Goal: Information Seeking & Learning: Learn about a topic

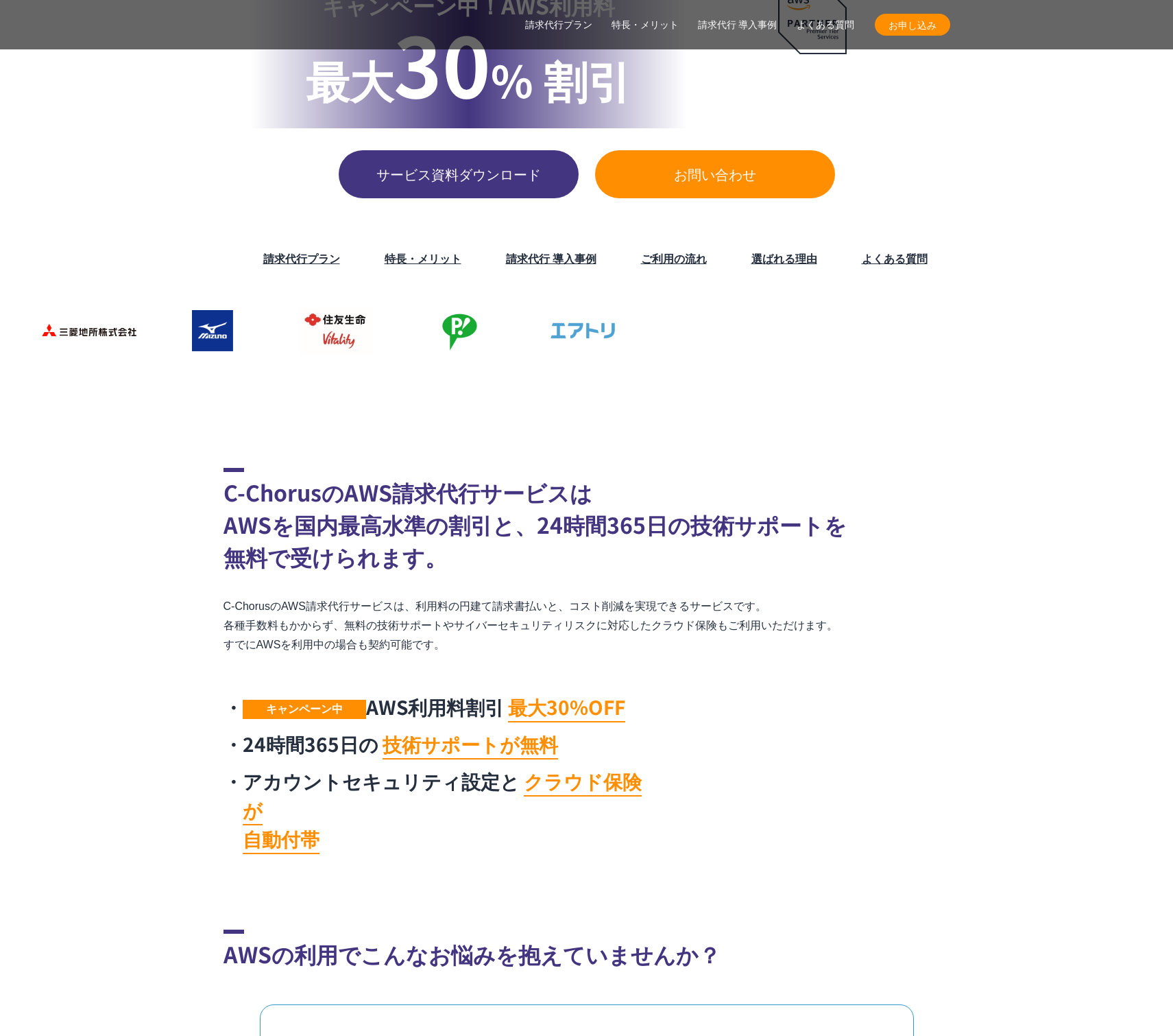
scroll to position [583, 0]
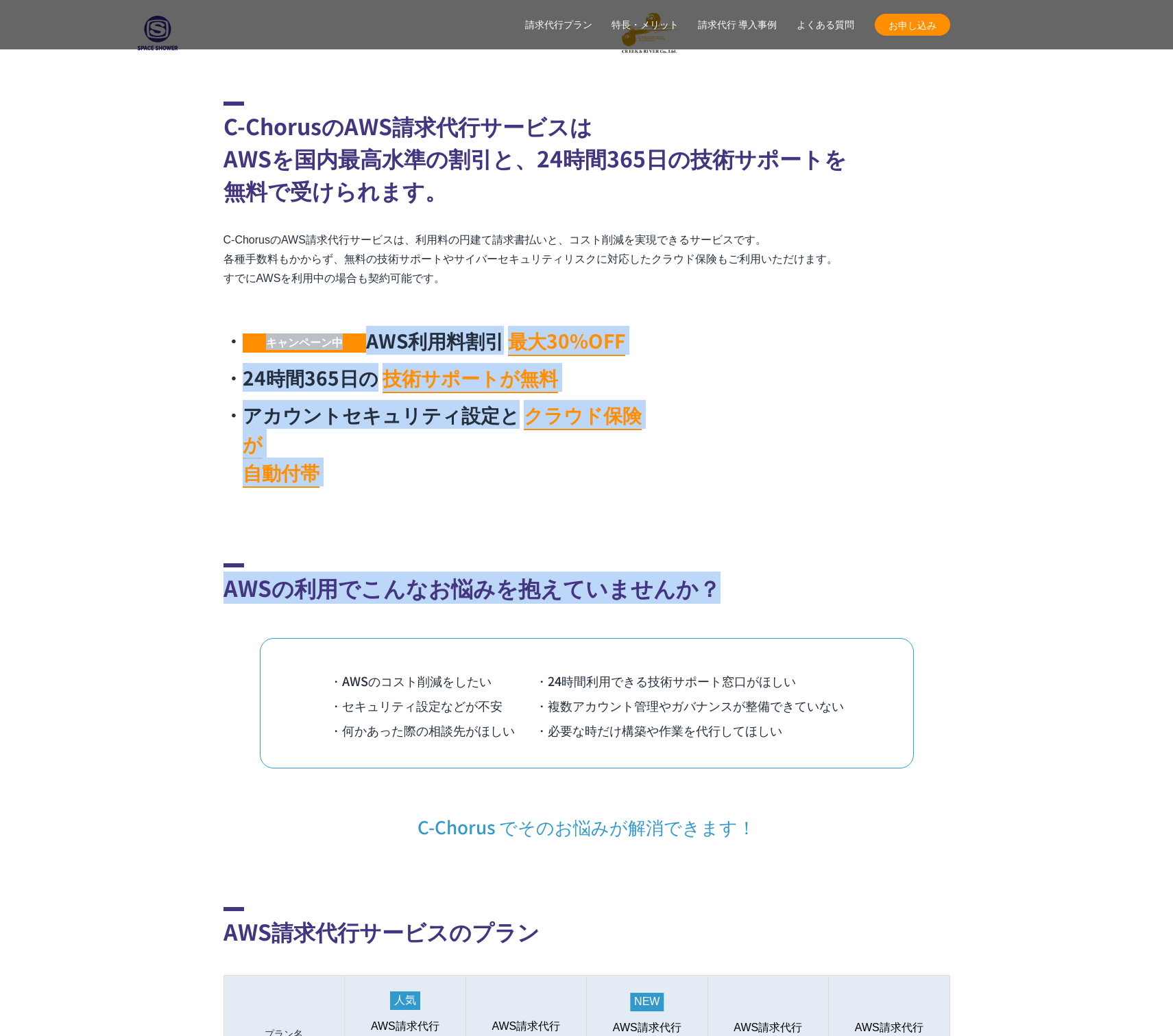
drag, startPoint x: 298, startPoint y: 340, endPoint x: 868, endPoint y: 606, distance: 629.0
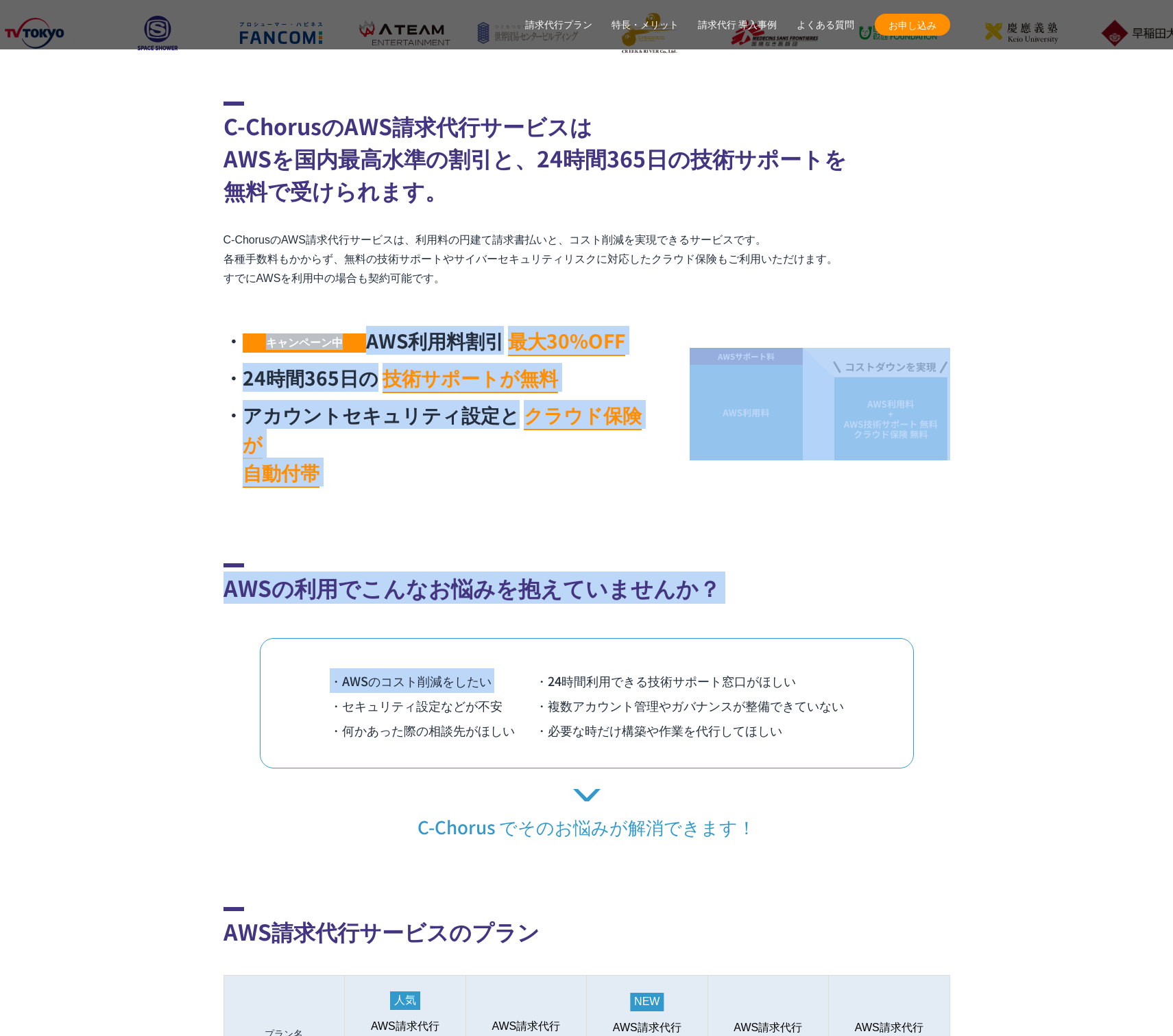
click at [869, 563] on h2 "AWSの利用でこんなお悩みを抱えていませんか？" at bounding box center [586, 583] width 727 height 41
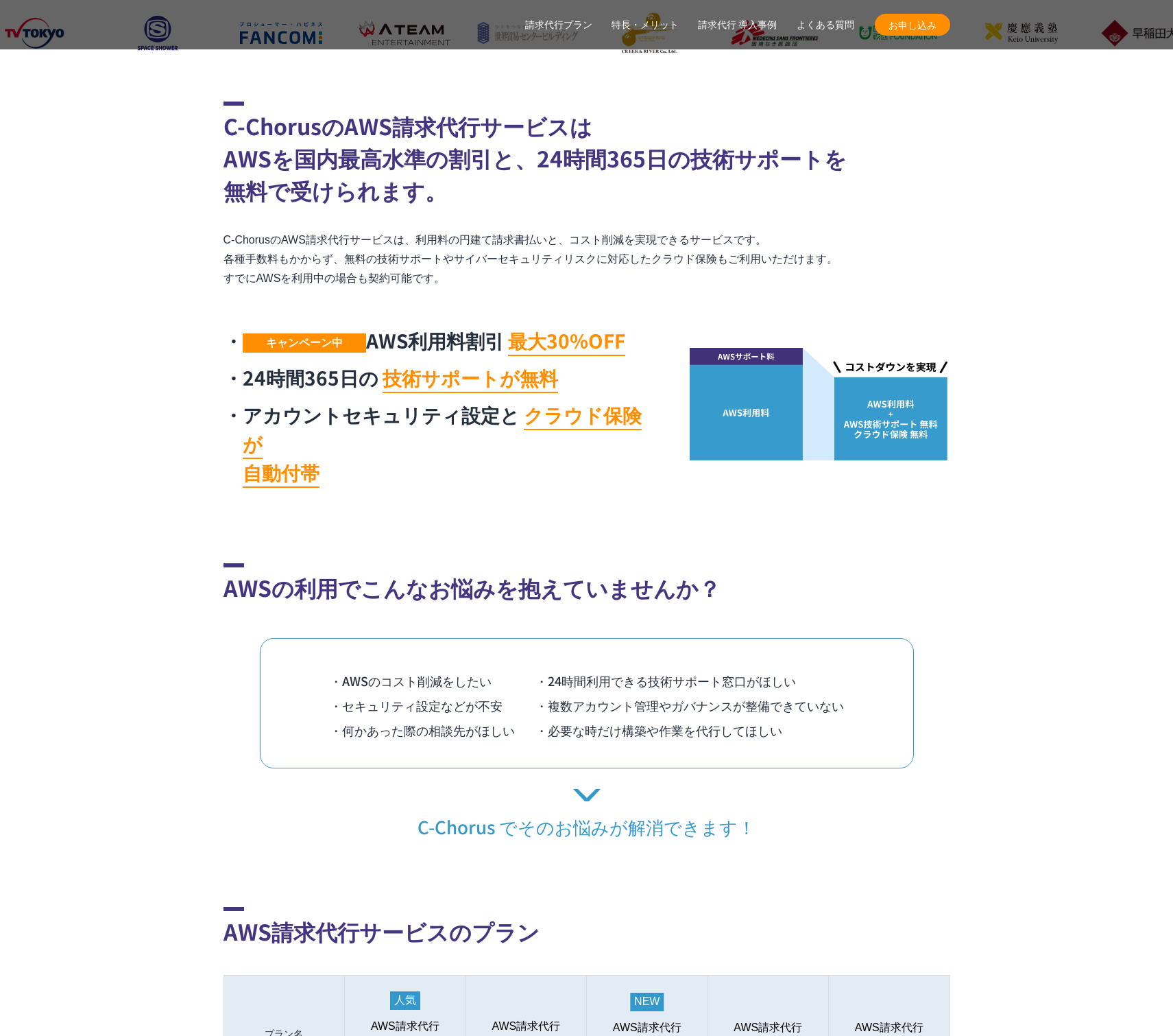
drag, startPoint x: 224, startPoint y: 133, endPoint x: 556, endPoint y: 298, distance: 370.7
click at [563, 300] on section "C-ChorusのAWS請求代行サービスは AWSを国内最高水準の割引と、24時間365日の技術サポートを 無料で受けられます。 C-ChorusのAWS請求…" at bounding box center [586, 298] width 1173 height 393
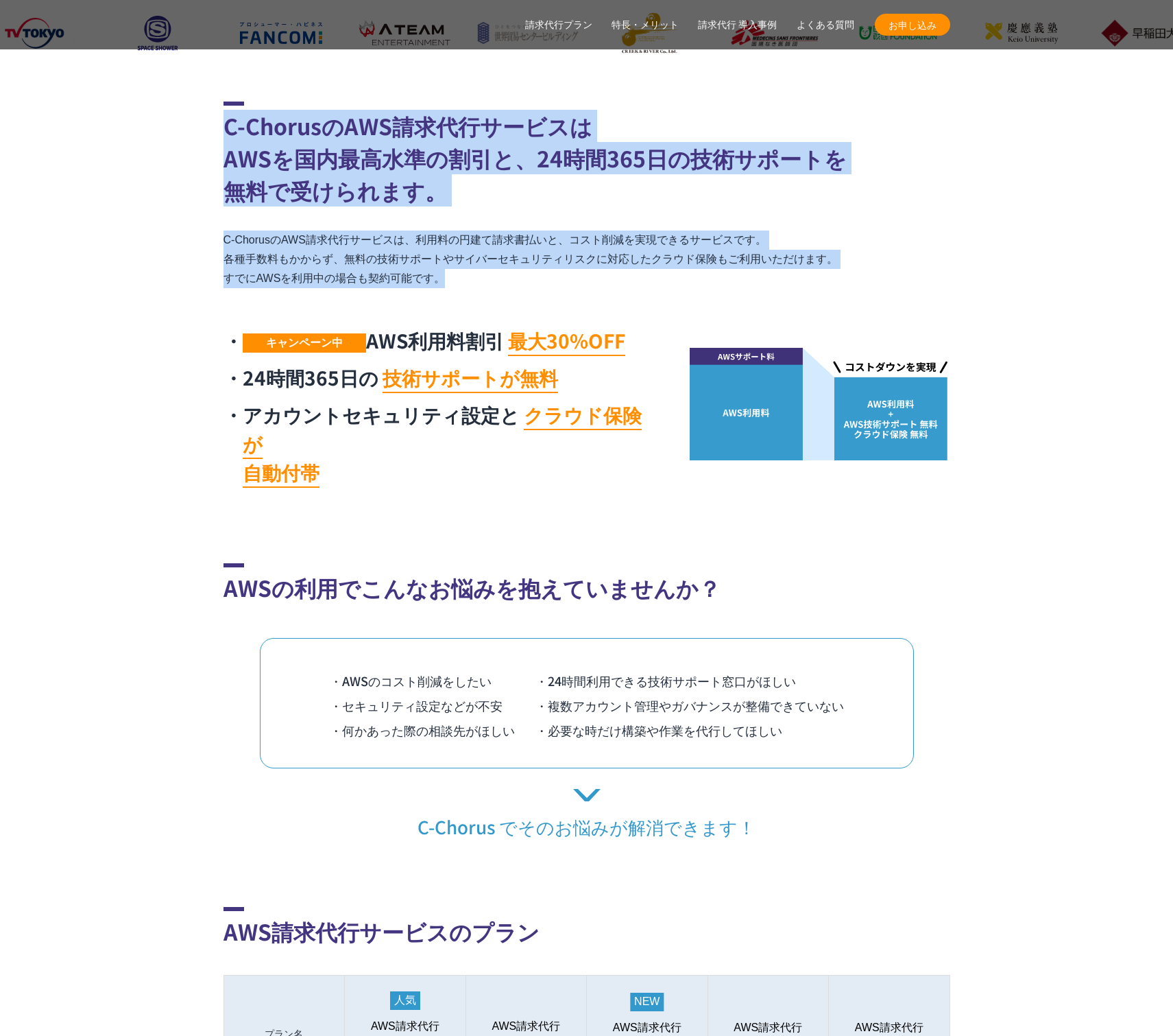
click at [522, 292] on div "C-ChorusのAWS請求代行サービスは AWSを国内最高水準の割引と、24時間365日の技術サポートを 無料で受けられます。 C-ChorusのAWS請求…" at bounding box center [586, 298] width 727 height 393
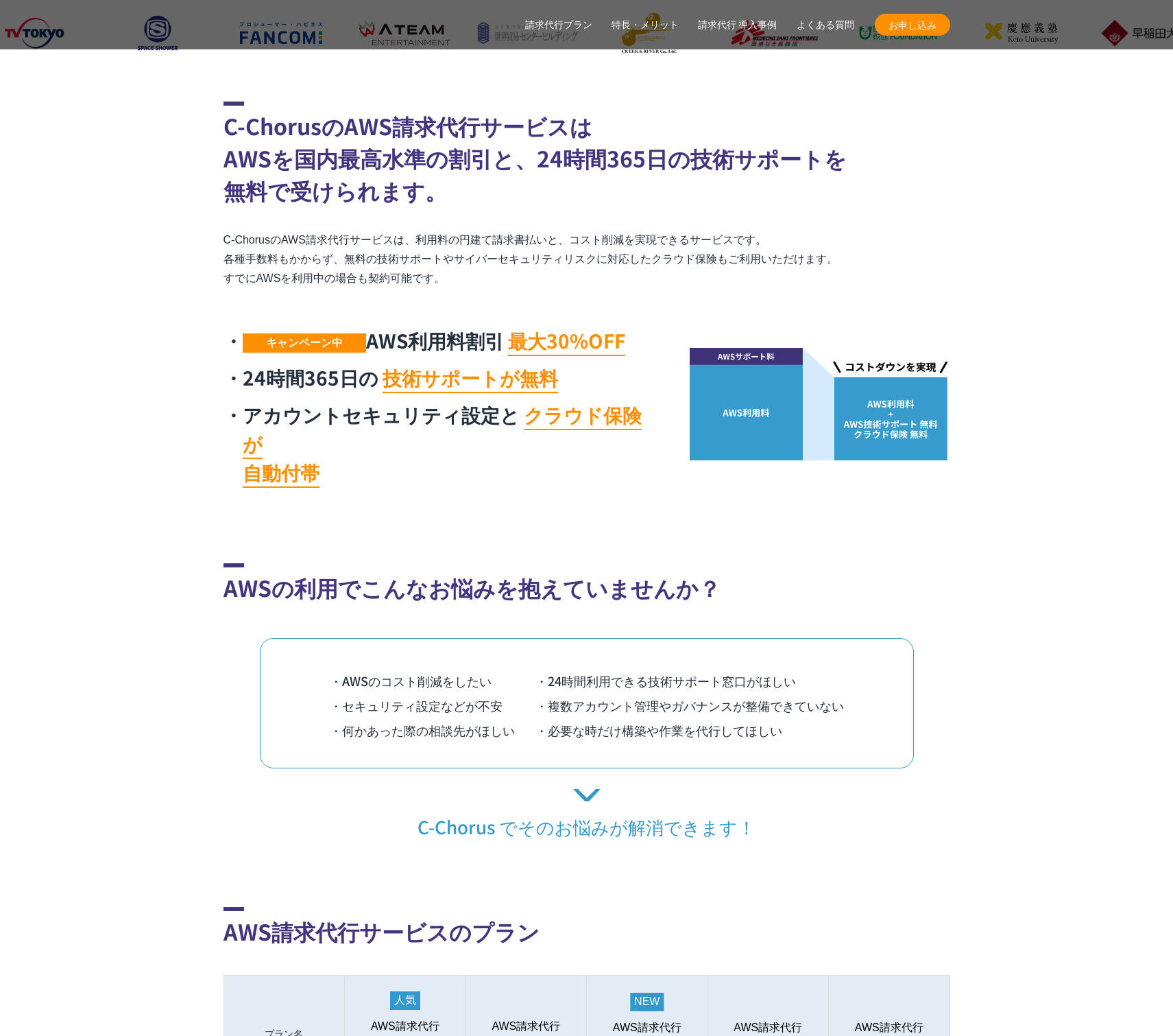
drag, startPoint x: 416, startPoint y: 249, endPoint x: 207, endPoint y: 85, distance: 265.7
click at [298, 326] on li "キャンペーン中 AWS利用料割引 最大30%OFF" at bounding box center [439, 340] width 432 height 29
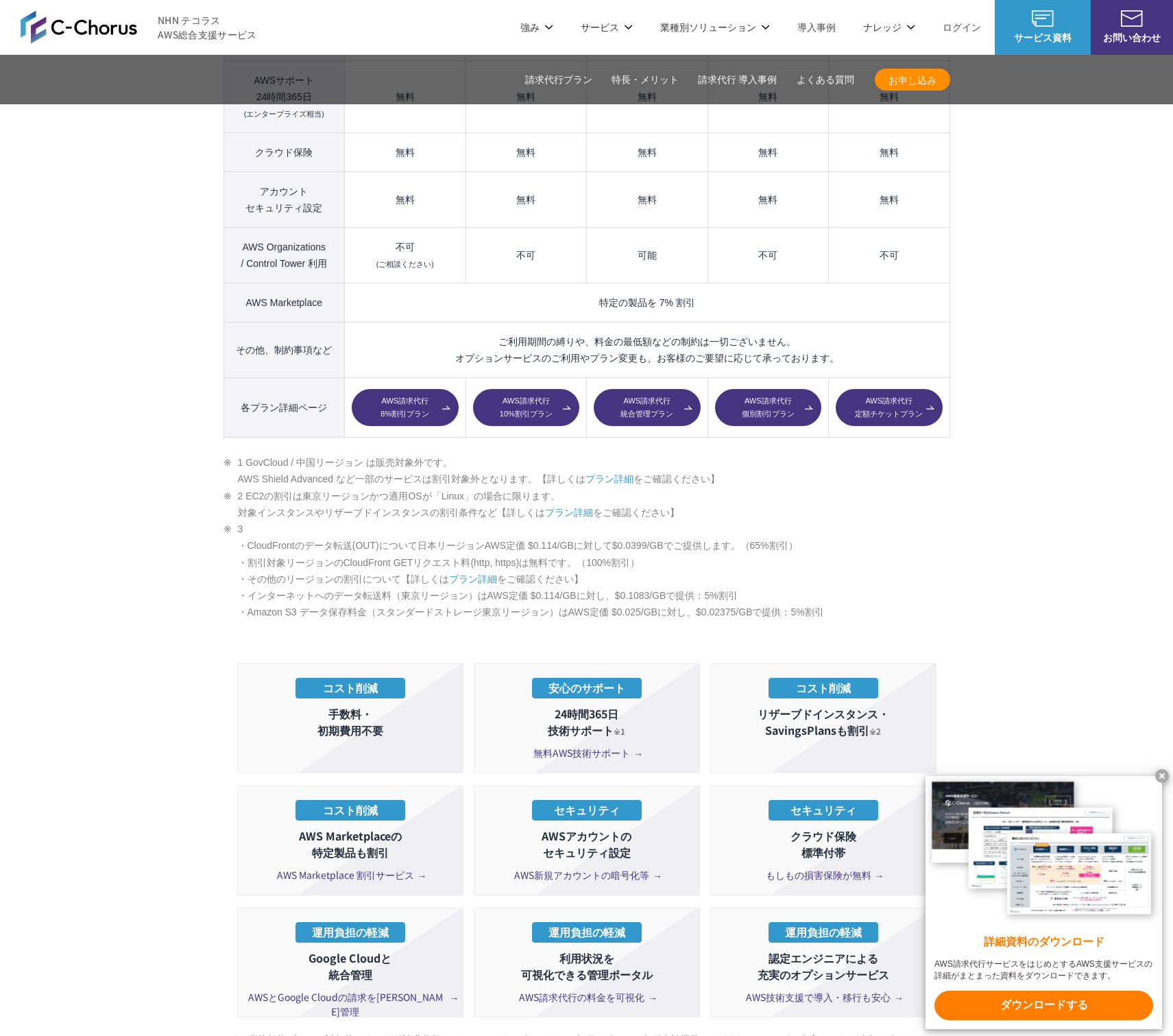
scroll to position [1540, 0]
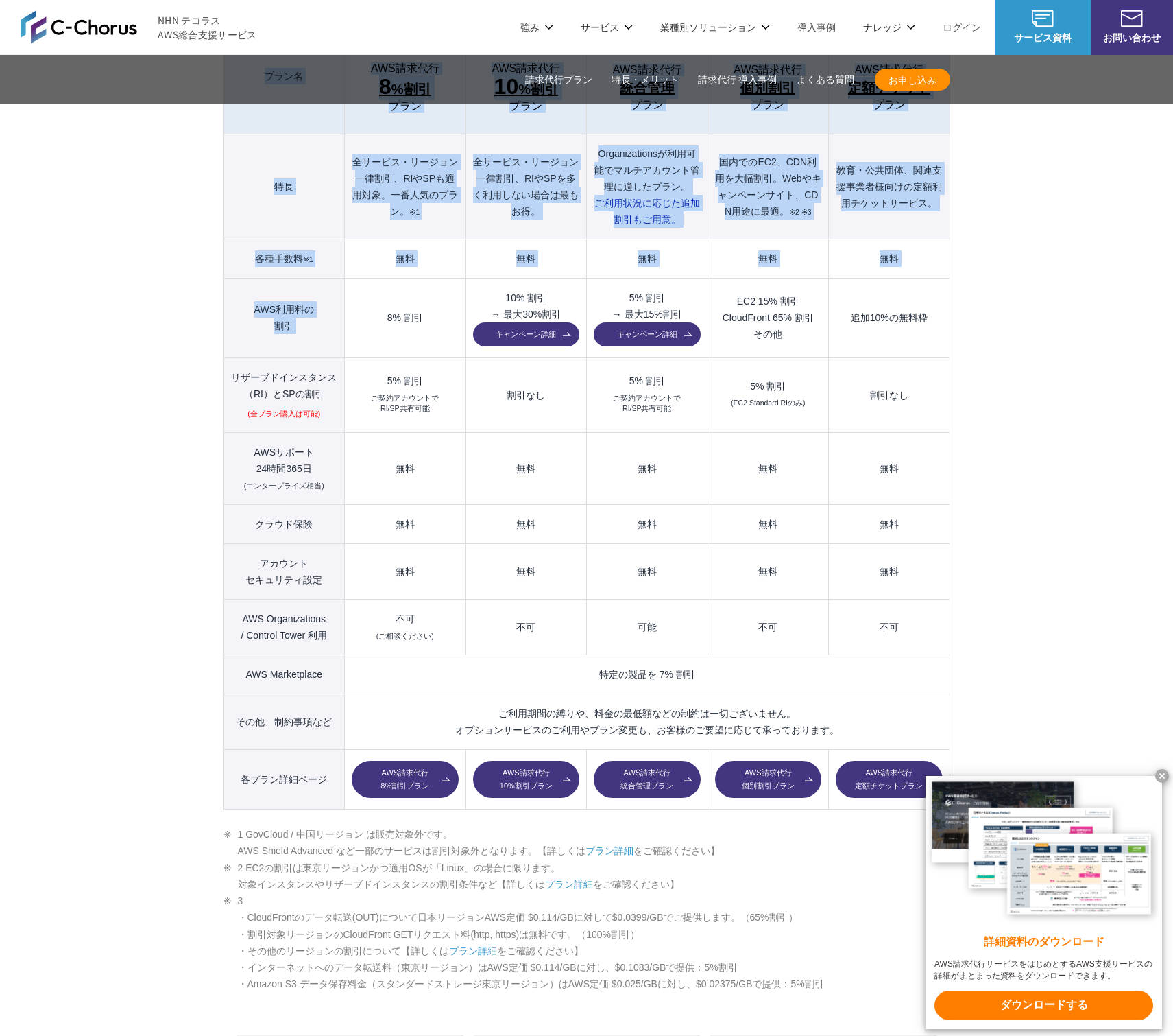
drag, startPoint x: 374, startPoint y: 281, endPoint x: 1093, endPoint y: 327, distance: 720.5
click at [1093, 327] on section "AWS請求代行サービスのプラン 多様なニーズに対応したオススメのプラン プラン名 AWS請求代行 8 %割引 プラン AWS請求代行 10 %割引 プラン A…" at bounding box center [586, 924] width 1173 height 2170
click at [902, 357] on td "割引なし" at bounding box center [889, 394] width 121 height 75
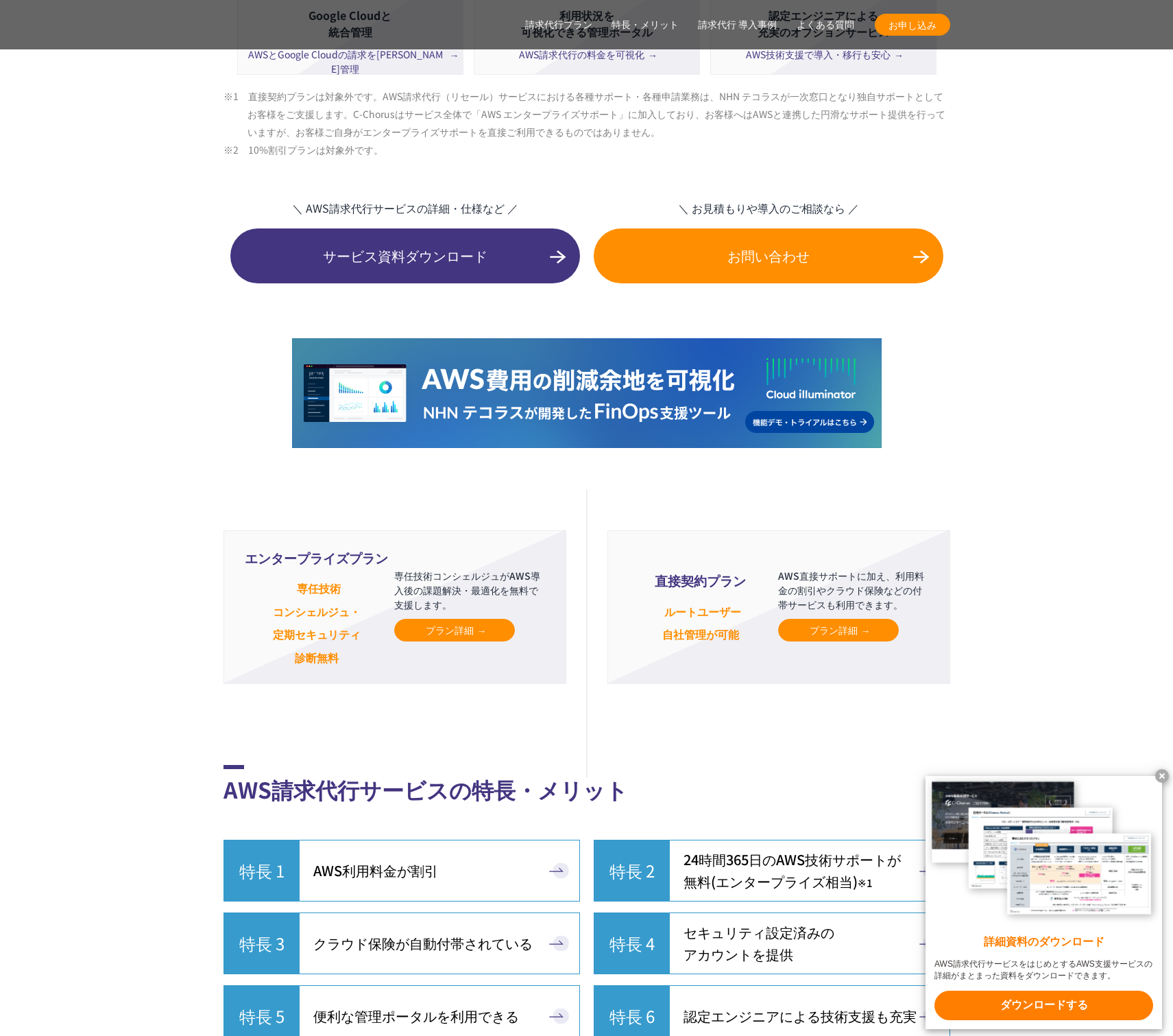
scroll to position [3459, 0]
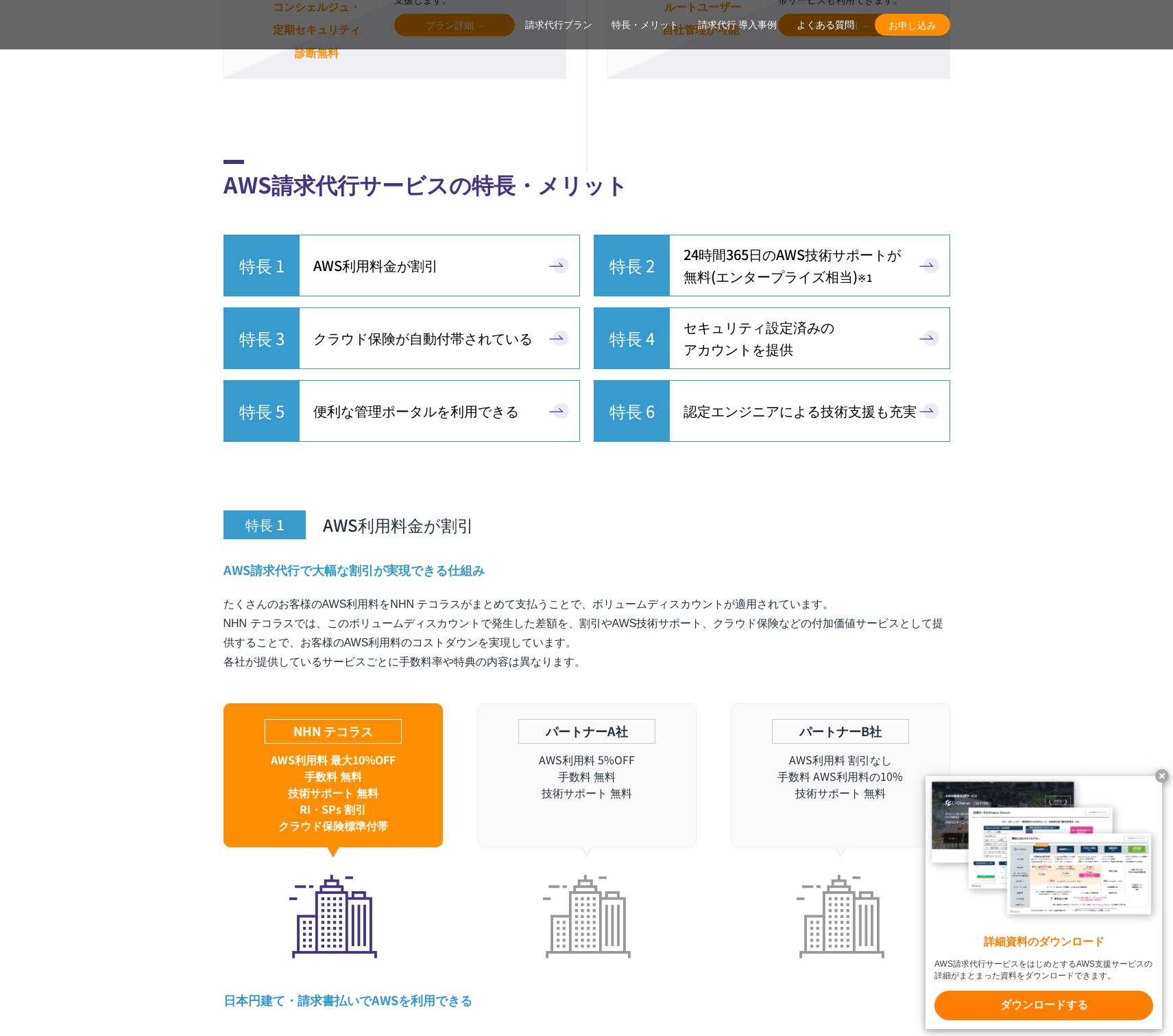
drag, startPoint x: 993, startPoint y: 358, endPoint x: 250, endPoint y: 5, distance: 822.6
